Goal: Entertainment & Leisure: Browse casually

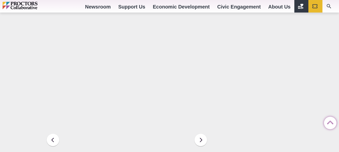
scroll to position [776, 0]
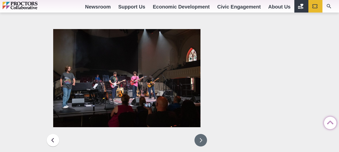
click at [203, 134] on button at bounding box center [200, 140] width 13 height 13
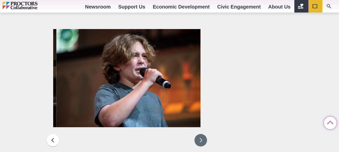
click at [203, 134] on button at bounding box center [200, 140] width 13 height 13
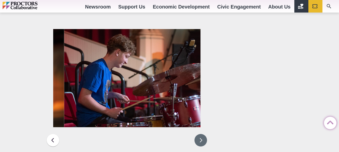
click at [203, 134] on button at bounding box center [200, 140] width 13 height 13
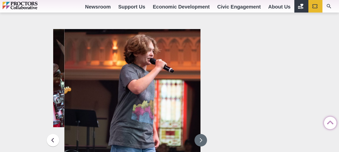
click at [203, 134] on button at bounding box center [200, 140] width 13 height 13
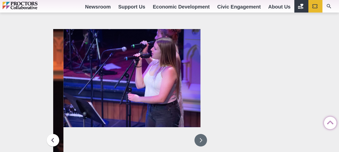
click at [203, 134] on button at bounding box center [200, 140] width 13 height 13
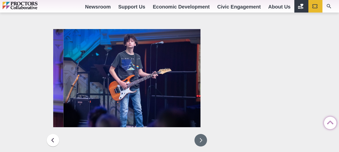
click at [203, 134] on button at bounding box center [200, 140] width 13 height 13
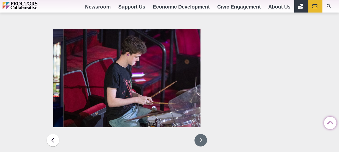
click at [203, 134] on button at bounding box center [200, 140] width 13 height 13
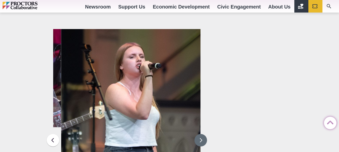
click at [203, 134] on button at bounding box center [200, 140] width 13 height 13
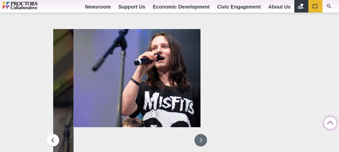
click at [203, 134] on button at bounding box center [200, 140] width 13 height 13
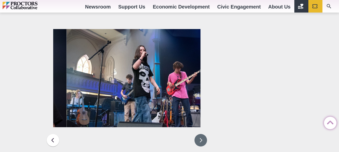
click at [203, 134] on button at bounding box center [200, 140] width 13 height 13
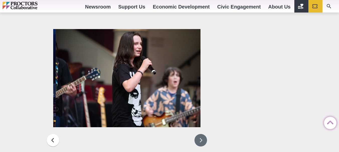
click at [203, 134] on button at bounding box center [200, 140] width 13 height 13
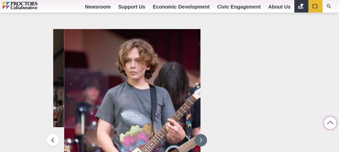
click at [203, 134] on button at bounding box center [200, 140] width 13 height 13
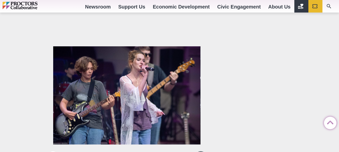
scroll to position [758, 0]
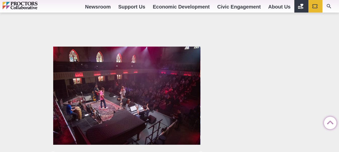
click at [182, 47] on img at bounding box center [127, 96] width 148 height 99
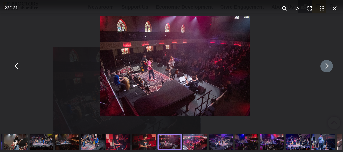
click at [323, 66] on button "You can close this modal content with the ESC key" at bounding box center [326, 66] width 13 height 13
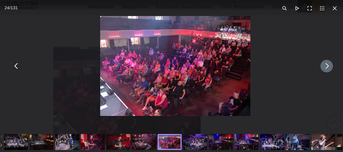
click at [323, 66] on button "You can close this modal content with the ESC key" at bounding box center [326, 66] width 13 height 13
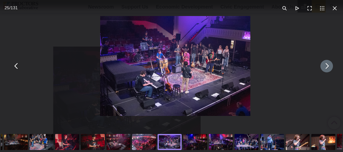
click at [323, 66] on button "You can close this modal content with the ESC key" at bounding box center [326, 66] width 13 height 13
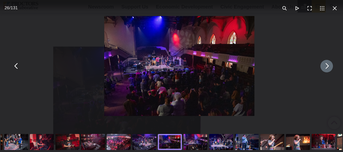
click at [323, 66] on button "You can close this modal content with the ESC key" at bounding box center [326, 66] width 13 height 13
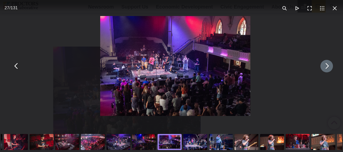
click at [323, 66] on button "You can close this modal content with the ESC key" at bounding box center [326, 66] width 13 height 13
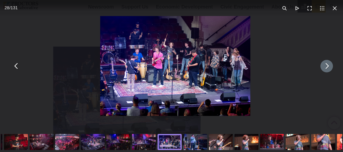
click at [325, 68] on button "You can close this modal content with the ESC key" at bounding box center [326, 66] width 13 height 13
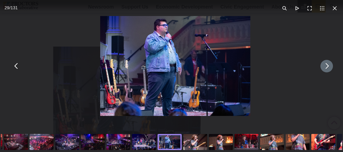
click at [325, 68] on button "You can close this modal content with the ESC key" at bounding box center [326, 66] width 13 height 13
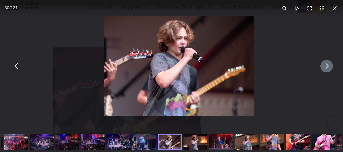
click at [325, 68] on button "You can close this modal content with the ESC key" at bounding box center [326, 66] width 13 height 13
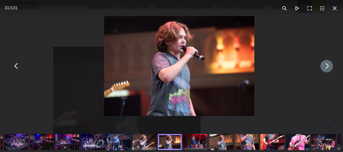
click at [325, 68] on button "You can close this modal content with the ESC key" at bounding box center [326, 66] width 13 height 13
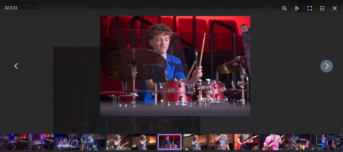
click at [325, 68] on button "You can close this modal content with the ESC key" at bounding box center [326, 66] width 13 height 13
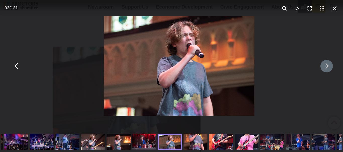
click at [325, 68] on button "You can close this modal content with the ESC key" at bounding box center [326, 66] width 13 height 13
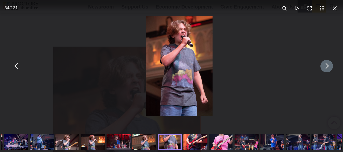
click at [325, 68] on button "You can close this modal content with the ESC key" at bounding box center [326, 66] width 13 height 13
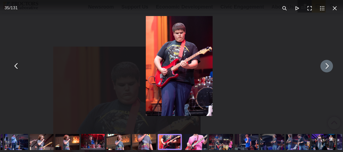
click at [325, 68] on button "You can close this modal content with the ESC key" at bounding box center [326, 66] width 13 height 13
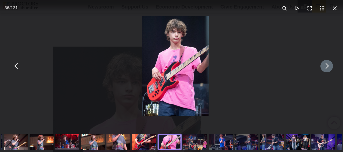
click at [325, 68] on button "You can close this modal content with the ESC key" at bounding box center [326, 66] width 13 height 13
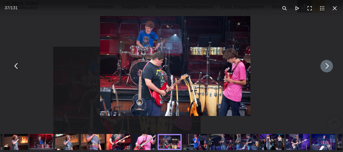
click at [325, 68] on button "You can close this modal content with the ESC key" at bounding box center [326, 66] width 13 height 13
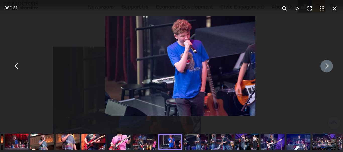
click at [325, 68] on button "You can close this modal content with the ESC key" at bounding box center [326, 66] width 13 height 13
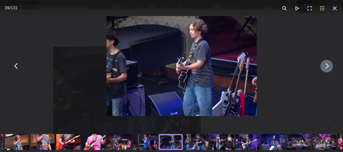
click at [325, 68] on button "You can close this modal content with the ESC key" at bounding box center [326, 66] width 13 height 13
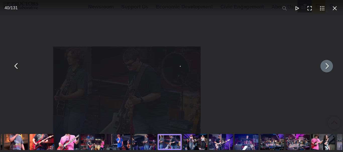
click at [325, 68] on button "You can close this modal content with the ESC key" at bounding box center [326, 66] width 13 height 13
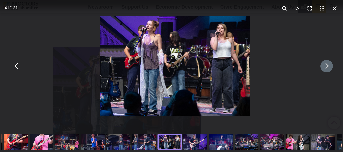
click at [321, 67] on button "You can close this modal content with the ESC key" at bounding box center [326, 66] width 13 height 13
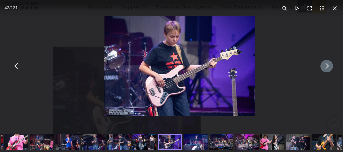
click at [321, 67] on button "You can close this modal content with the ESC key" at bounding box center [326, 66] width 13 height 13
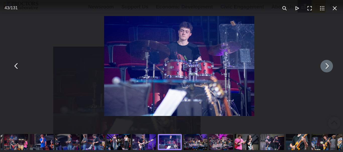
click at [321, 67] on button "You can close this modal content with the ESC key" at bounding box center [326, 66] width 13 height 13
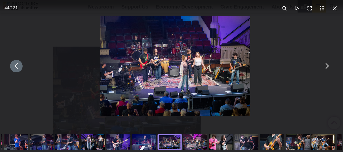
click at [329, 63] on div "You can close this modal content with the ESC key" at bounding box center [175, 66] width 343 height 132
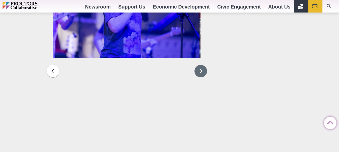
scroll to position [845, 0]
